Goal: Task Accomplishment & Management: Complete application form

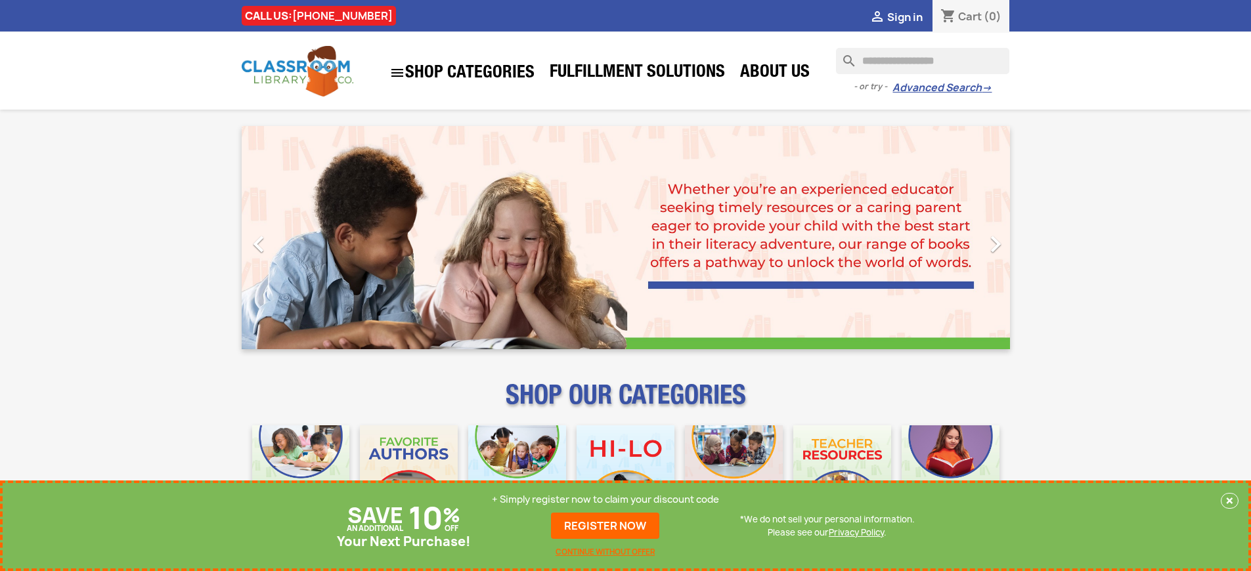
click at [605, 500] on p "+ Simply register now to claim your discount code" at bounding box center [605, 499] width 227 height 13
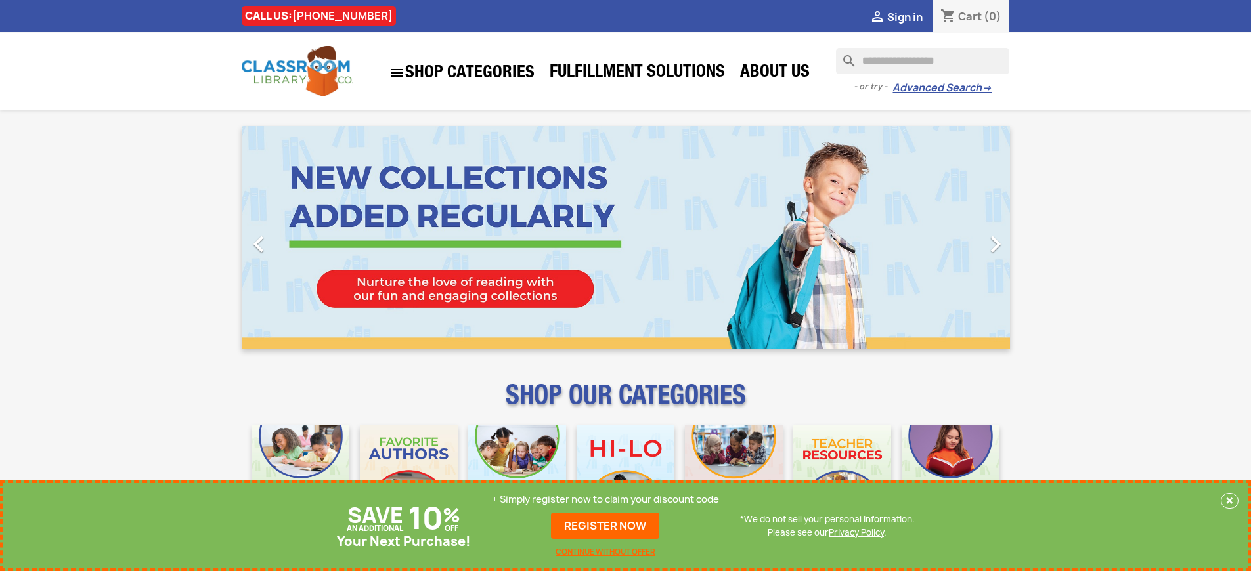
click at [605, 500] on p "+ Simply register now to claim your discount code" at bounding box center [605, 499] width 227 height 13
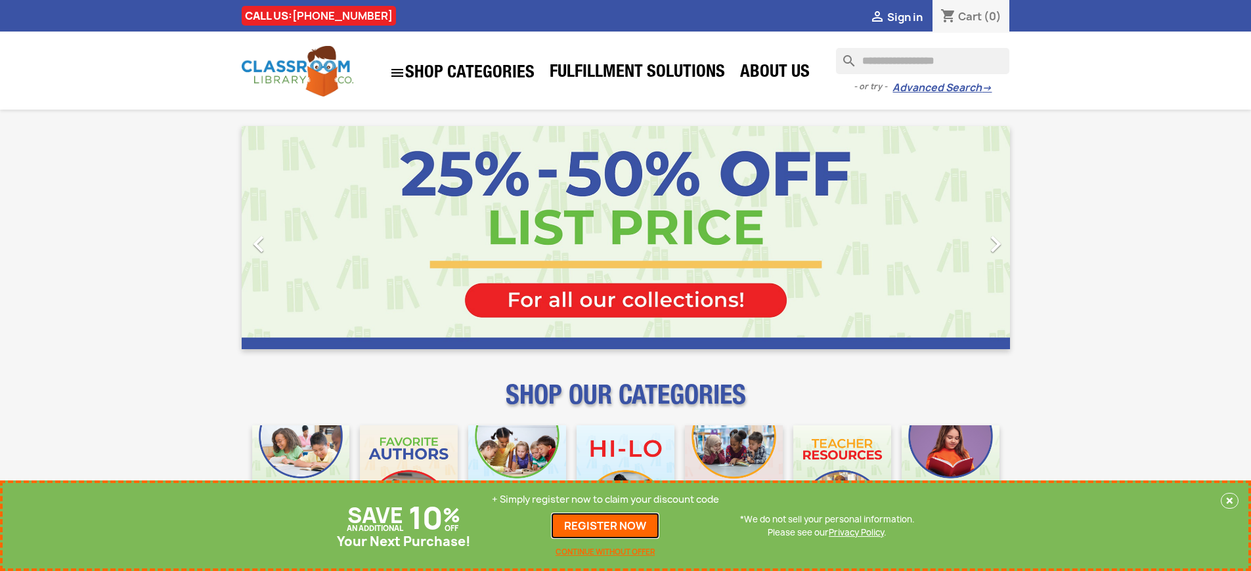
click at [605, 526] on link "REGISTER NOW" at bounding box center [605, 526] width 108 height 26
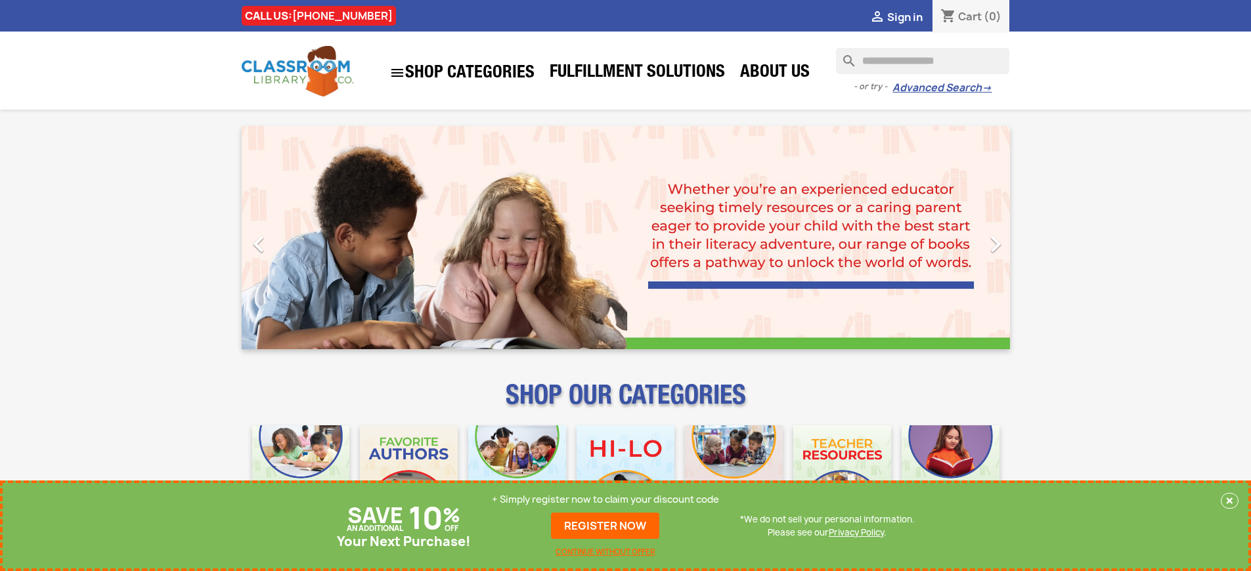
click at [605, 500] on p "+ Simply register now to claim your discount code" at bounding box center [605, 499] width 227 height 13
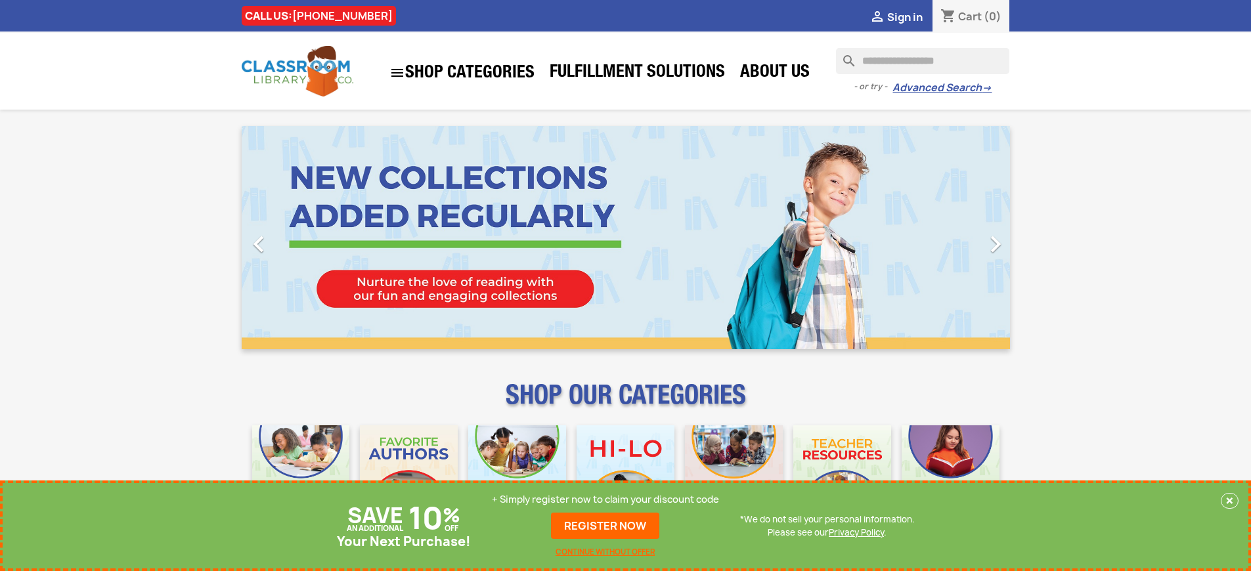
click at [605, 500] on p "+ Simply register now to claim your discount code" at bounding box center [605, 499] width 227 height 13
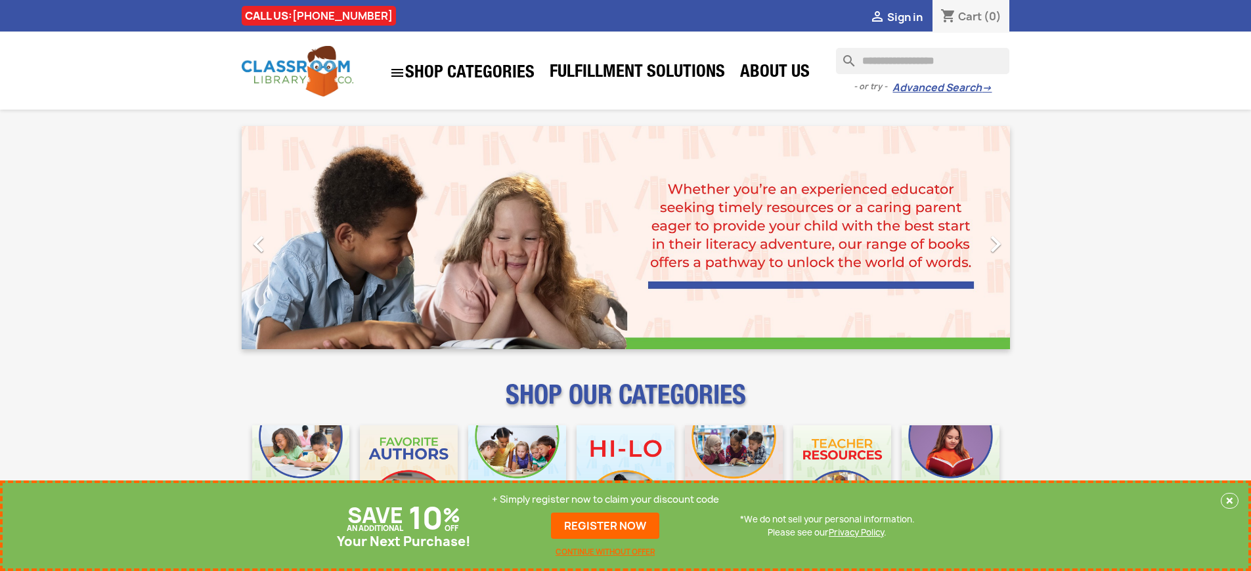
click at [605, 500] on p "+ Simply register now to claim your discount code" at bounding box center [605, 499] width 227 height 13
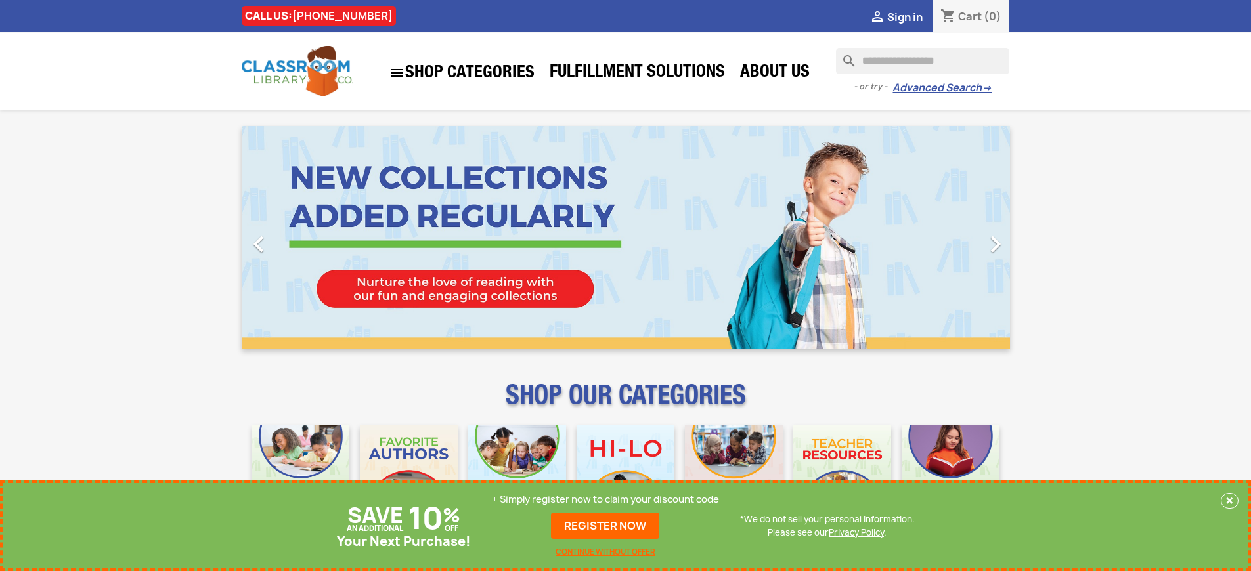
click at [605, 500] on p "+ Simply register now to claim your discount code" at bounding box center [605, 499] width 227 height 13
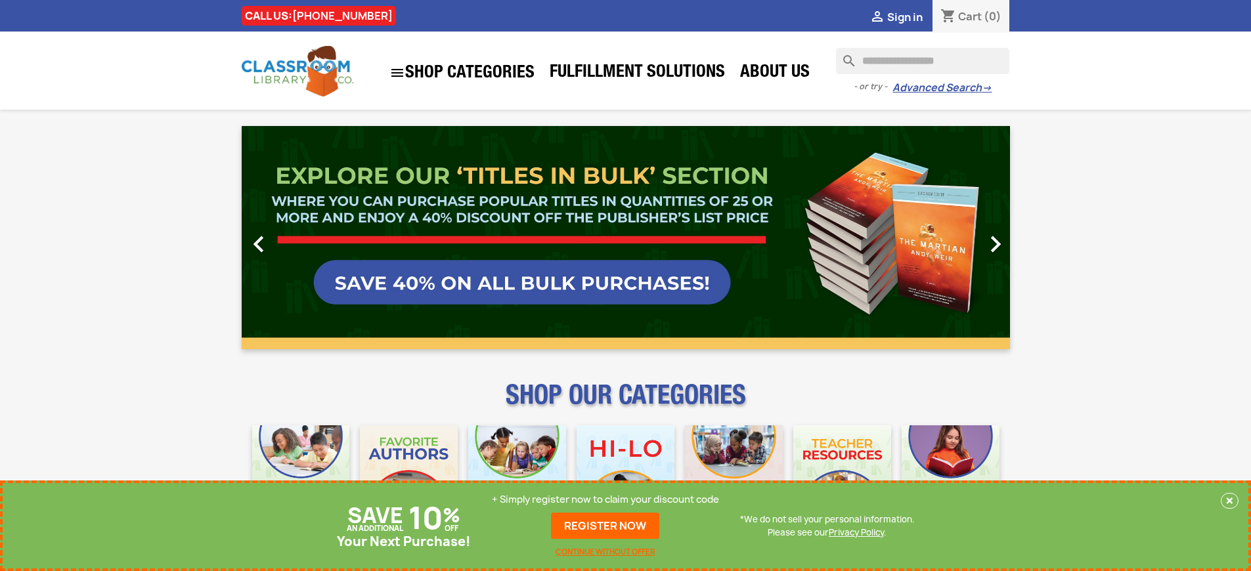
click at [605, 500] on p "+ Simply register now to claim your discount code" at bounding box center [605, 499] width 227 height 13
click at [605, 526] on link "REGISTER NOW" at bounding box center [605, 526] width 108 height 26
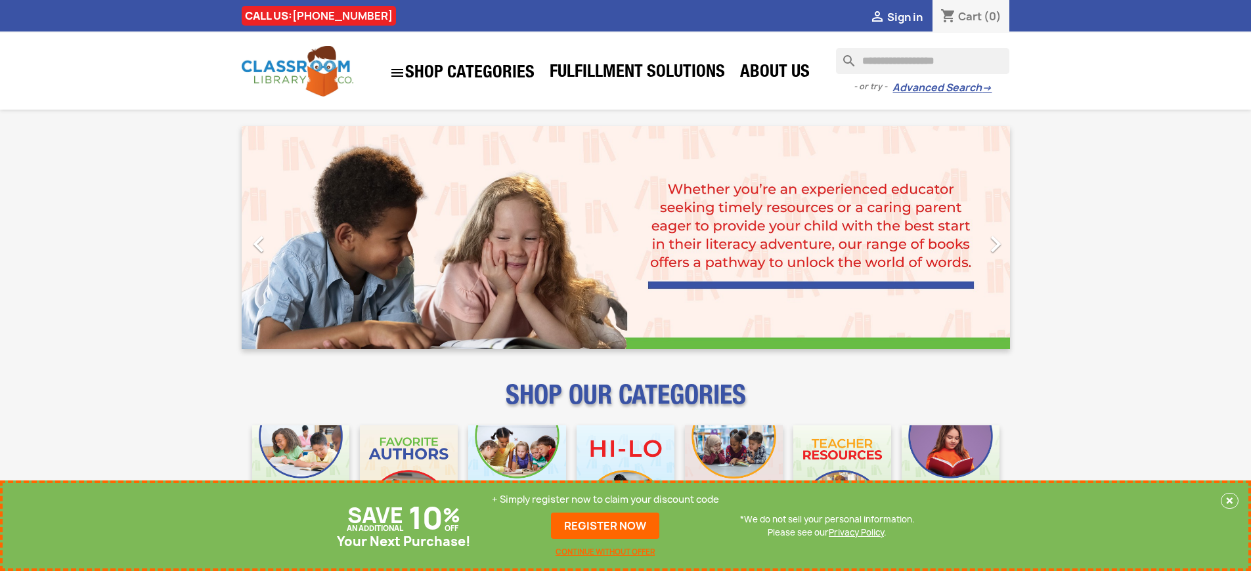
click at [605, 500] on p "+ Simply register now to claim your discount code" at bounding box center [605, 499] width 227 height 13
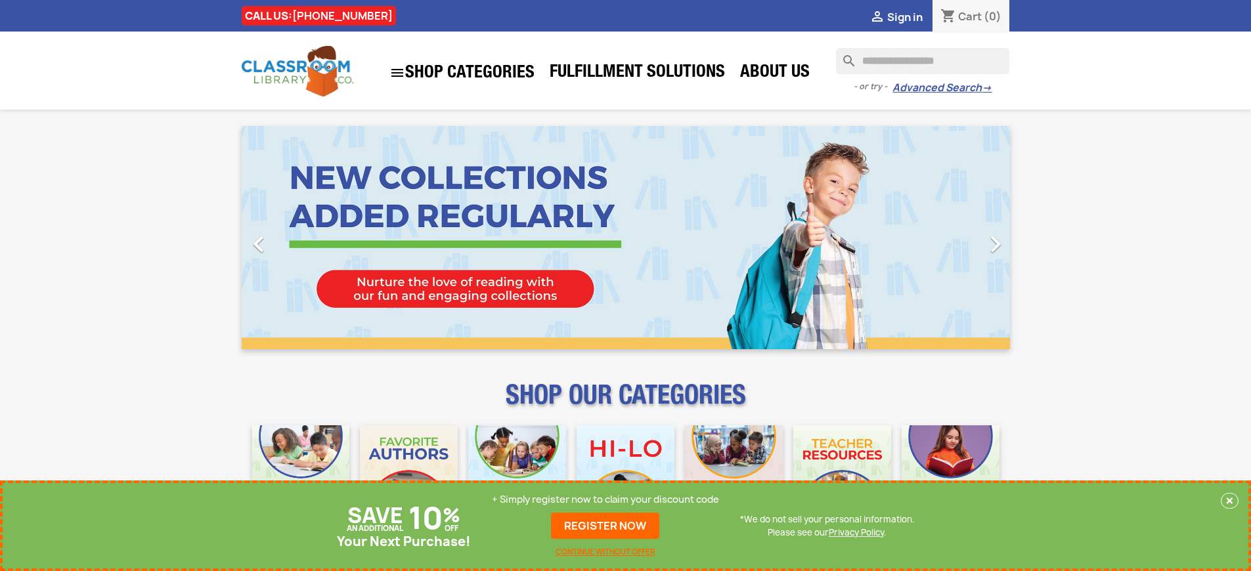
click at [605, 500] on p "+ Simply register now to claim your discount code" at bounding box center [605, 499] width 227 height 13
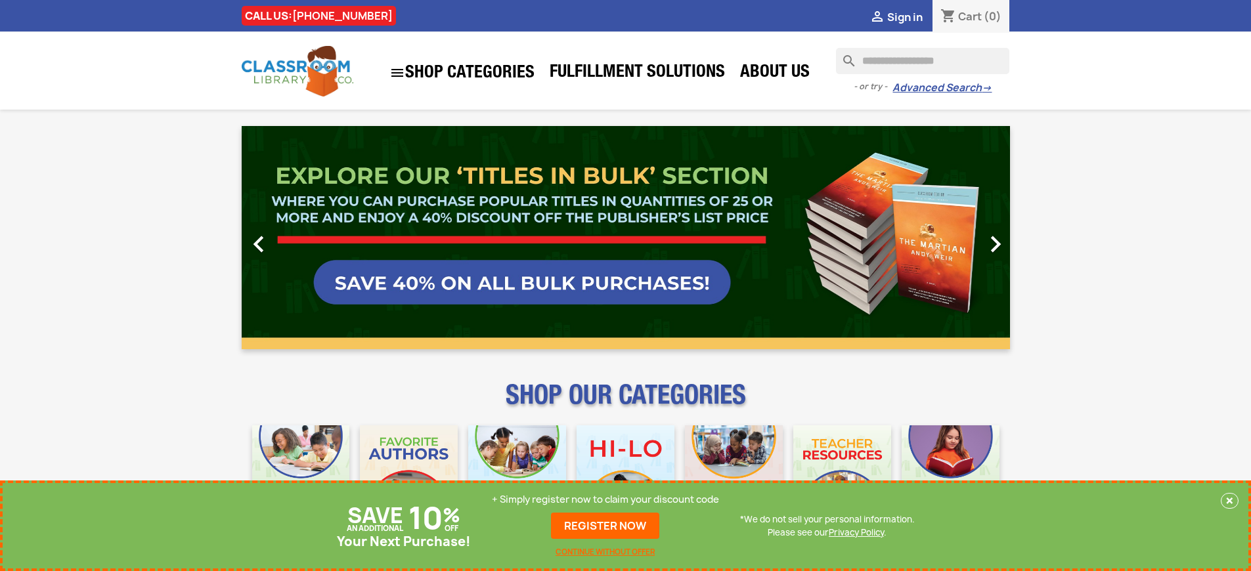
click at [605, 500] on p "+ Simply register now to claim your discount code" at bounding box center [605, 499] width 227 height 13
click at [605, 526] on link "REGISTER NOW" at bounding box center [605, 526] width 108 height 26
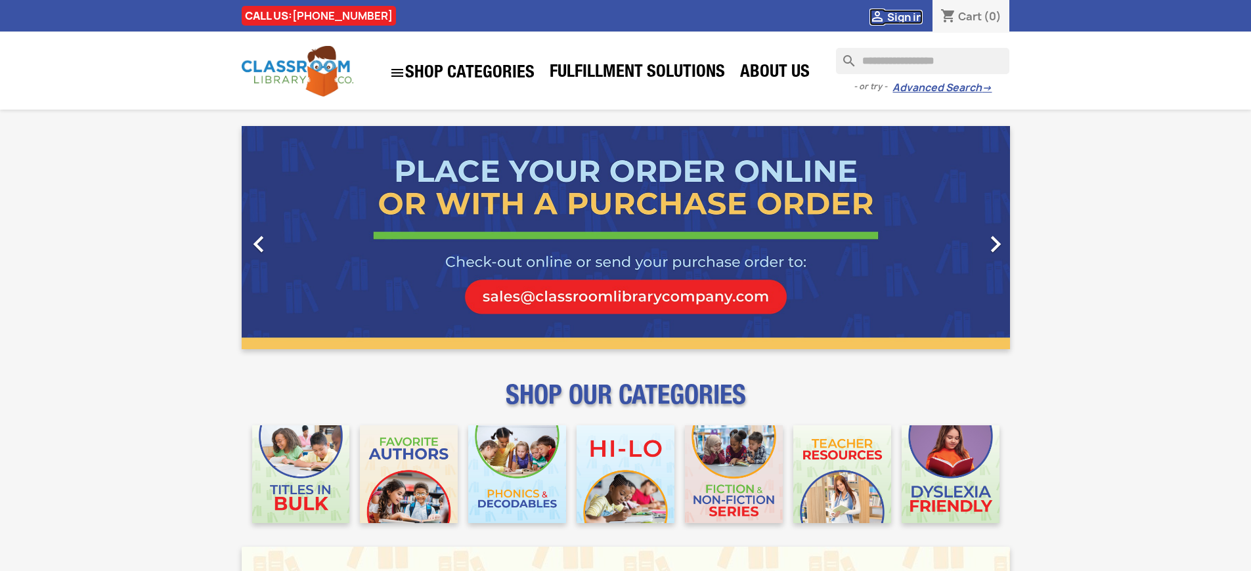
click at [904, 16] on span "Sign in" at bounding box center [904, 17] width 35 height 14
